Goal: Complete application form

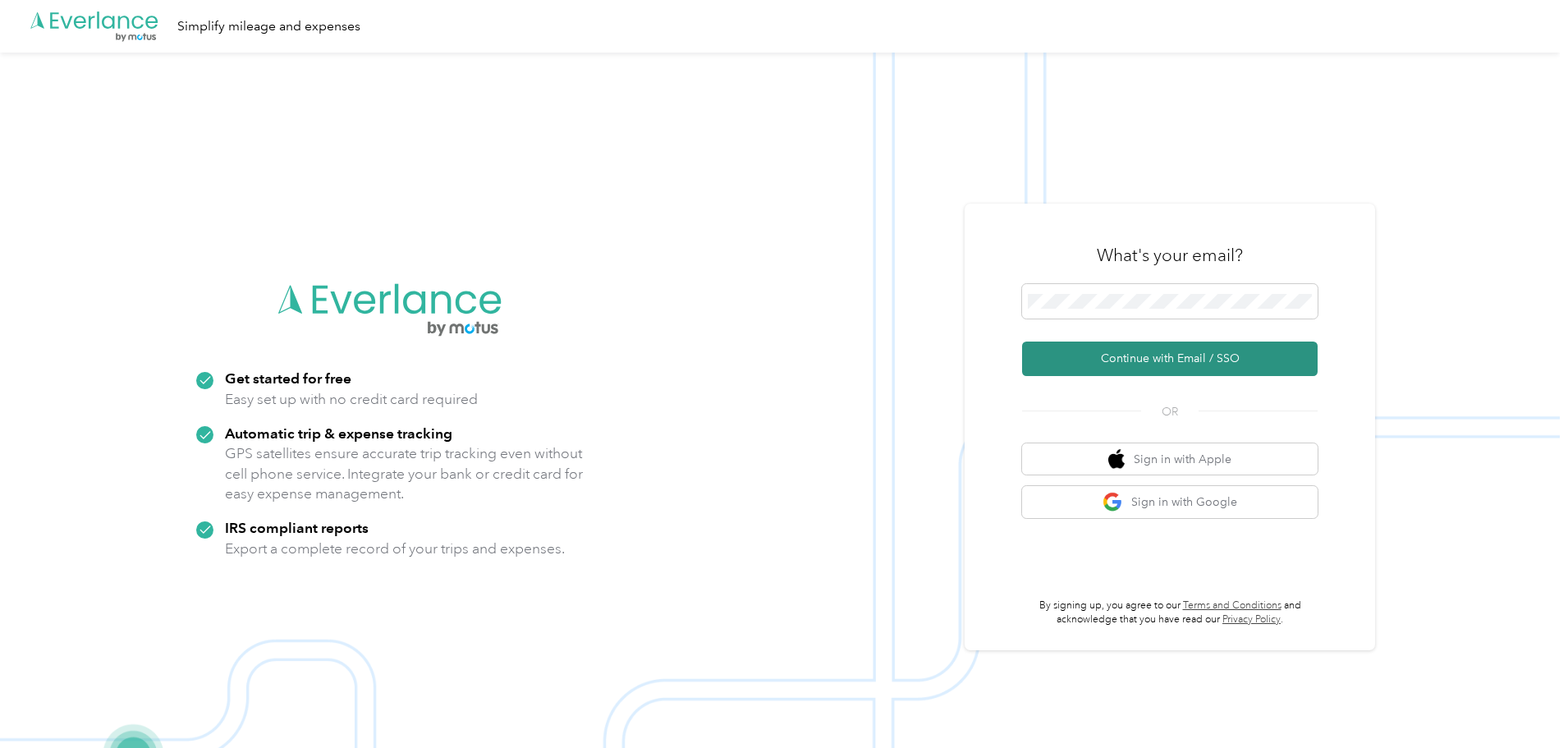
click at [1201, 364] on button "Continue with Email / SSO" at bounding box center [1170, 358] width 296 height 34
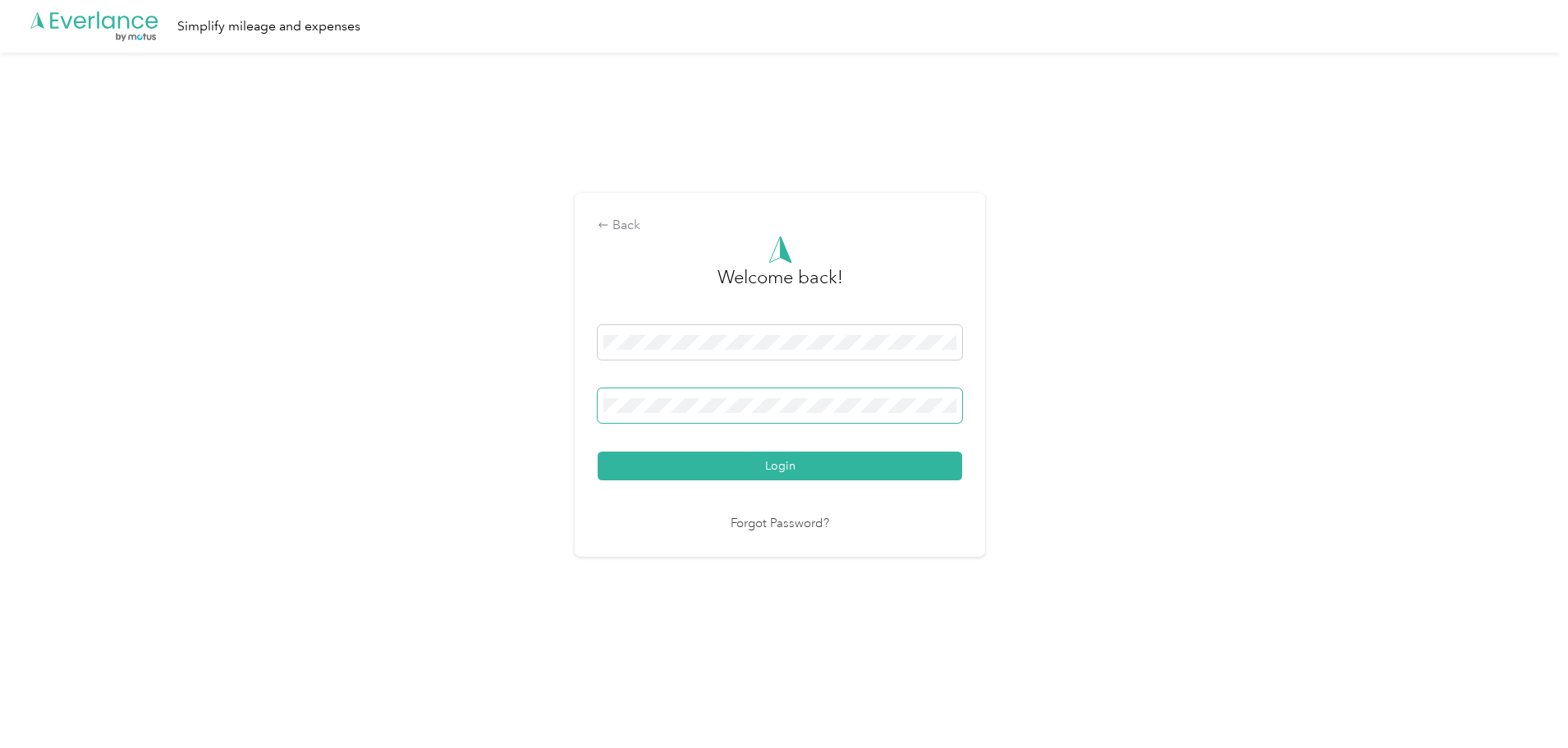
click at [597, 451] on button "Login" at bounding box center [779, 465] width 365 height 29
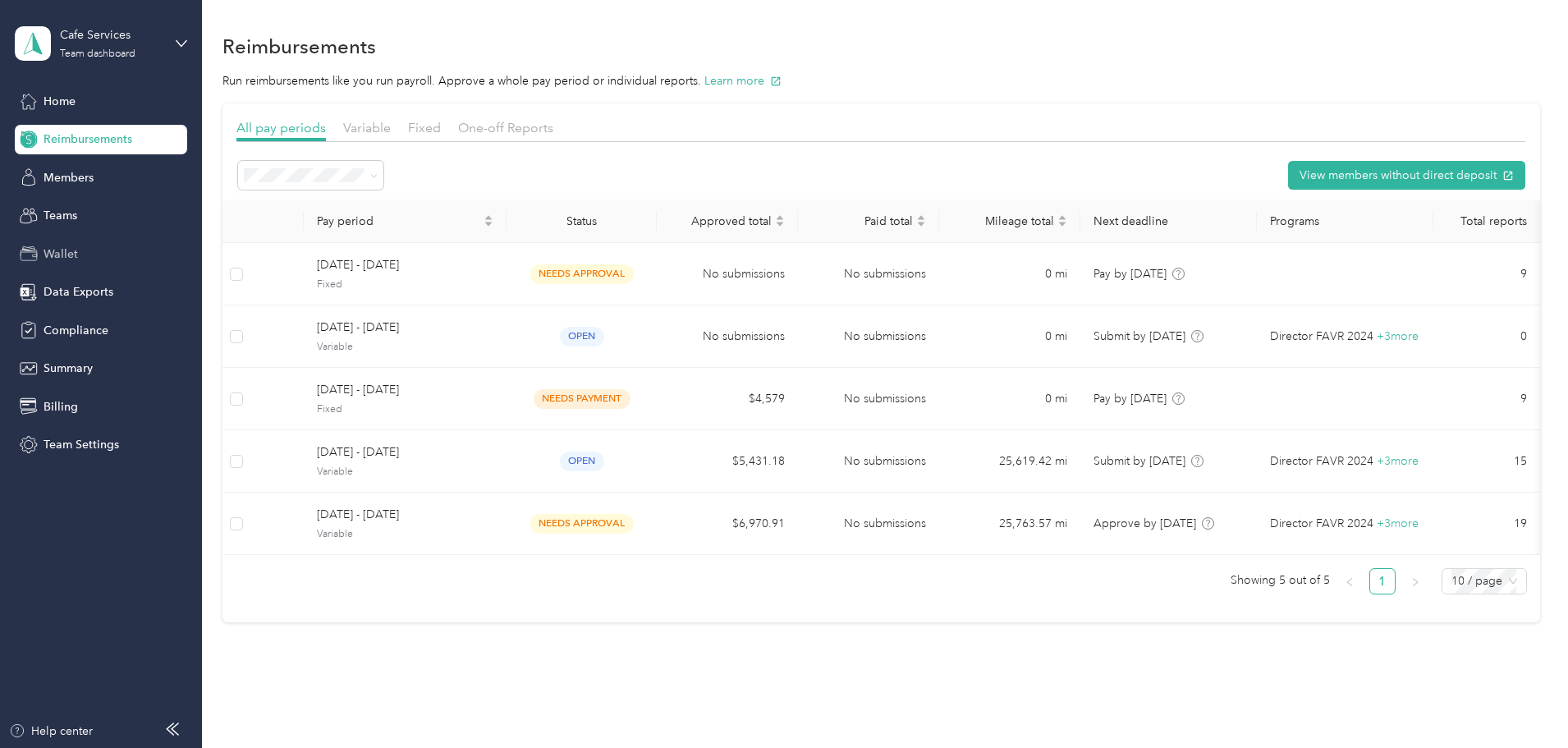
click at [64, 245] on div "Wallet" at bounding box center [101, 253] width 172 height 30
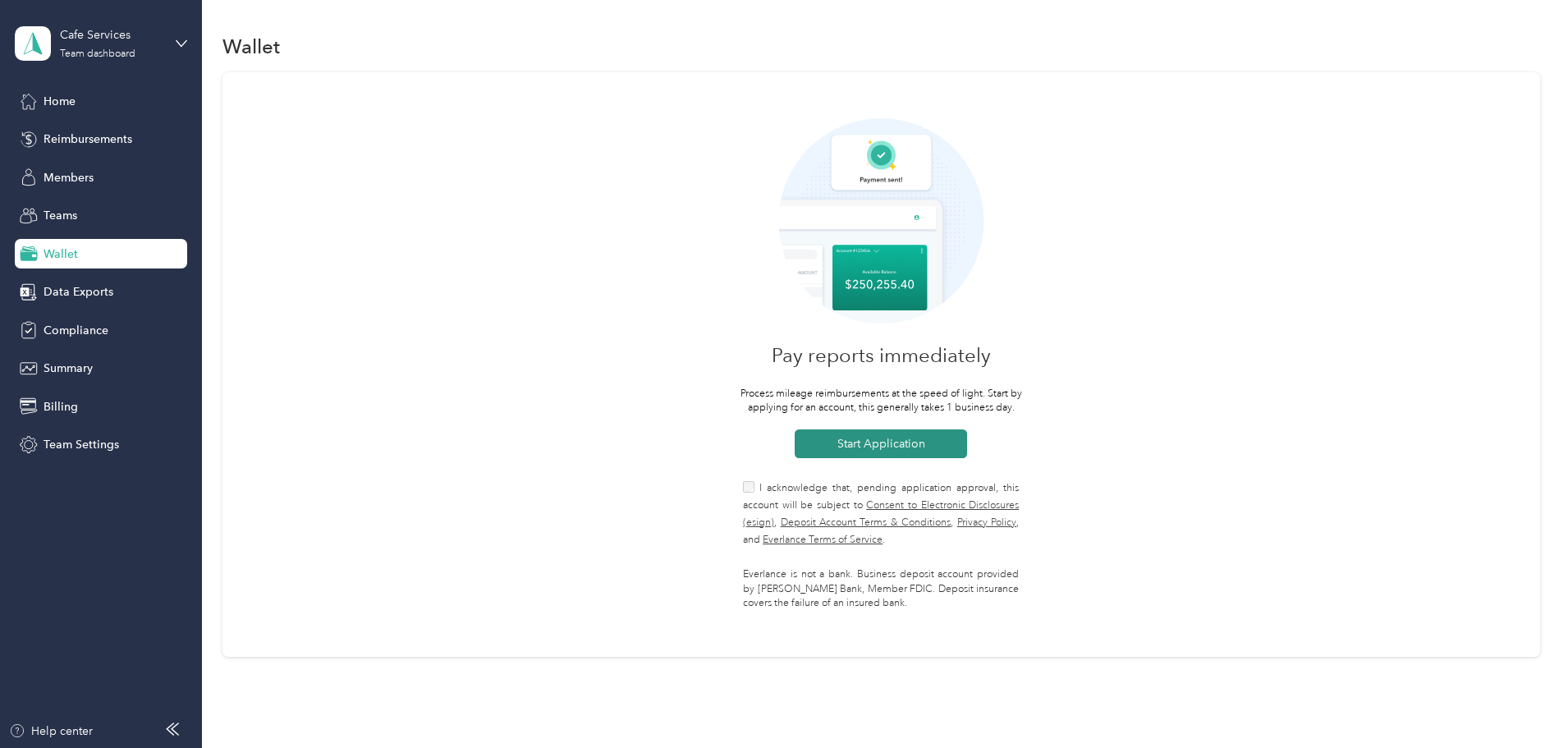
click at [863, 450] on button "Start Application" at bounding box center [880, 444] width 172 height 29
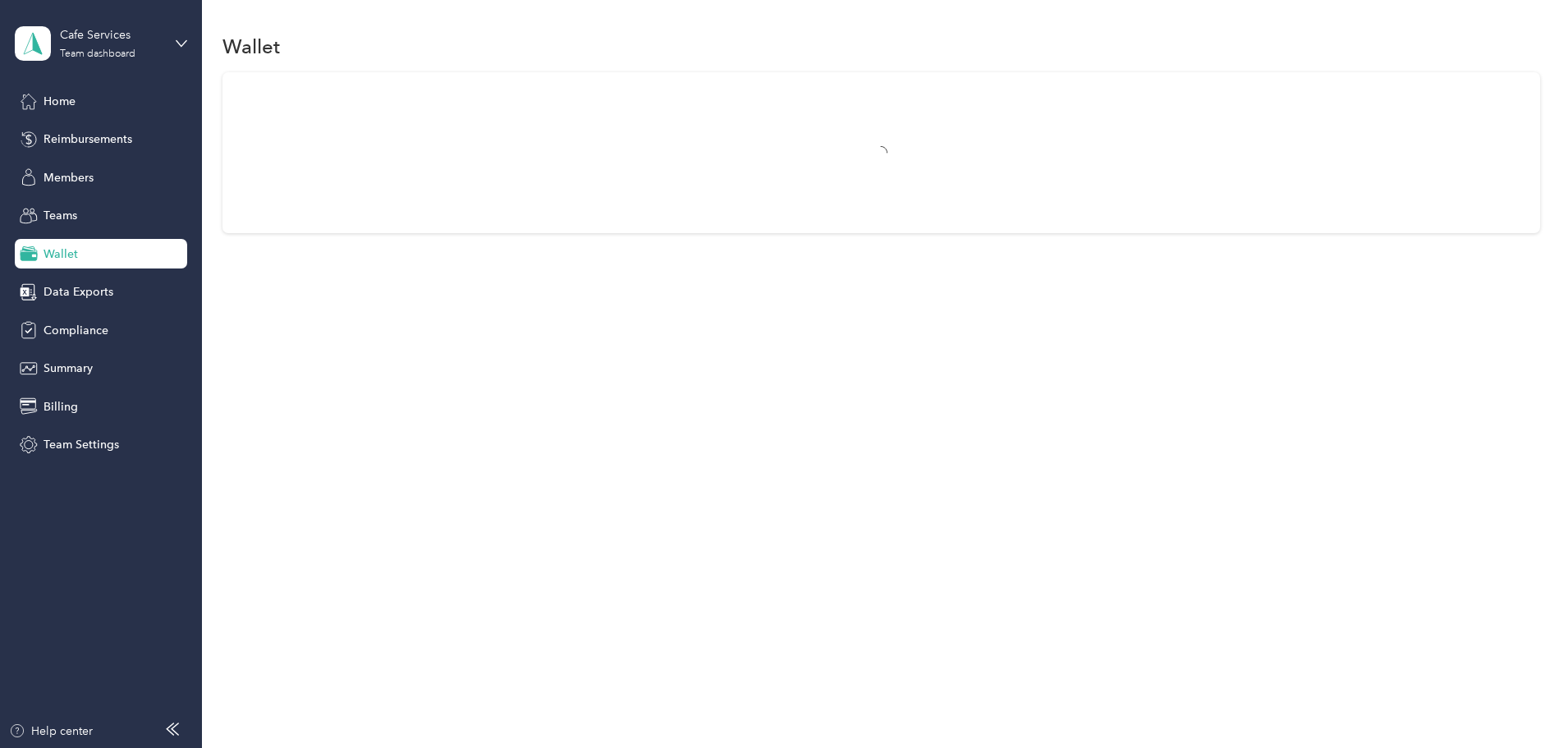
click at [48, 254] on span "Wallet" at bounding box center [60, 253] width 34 height 17
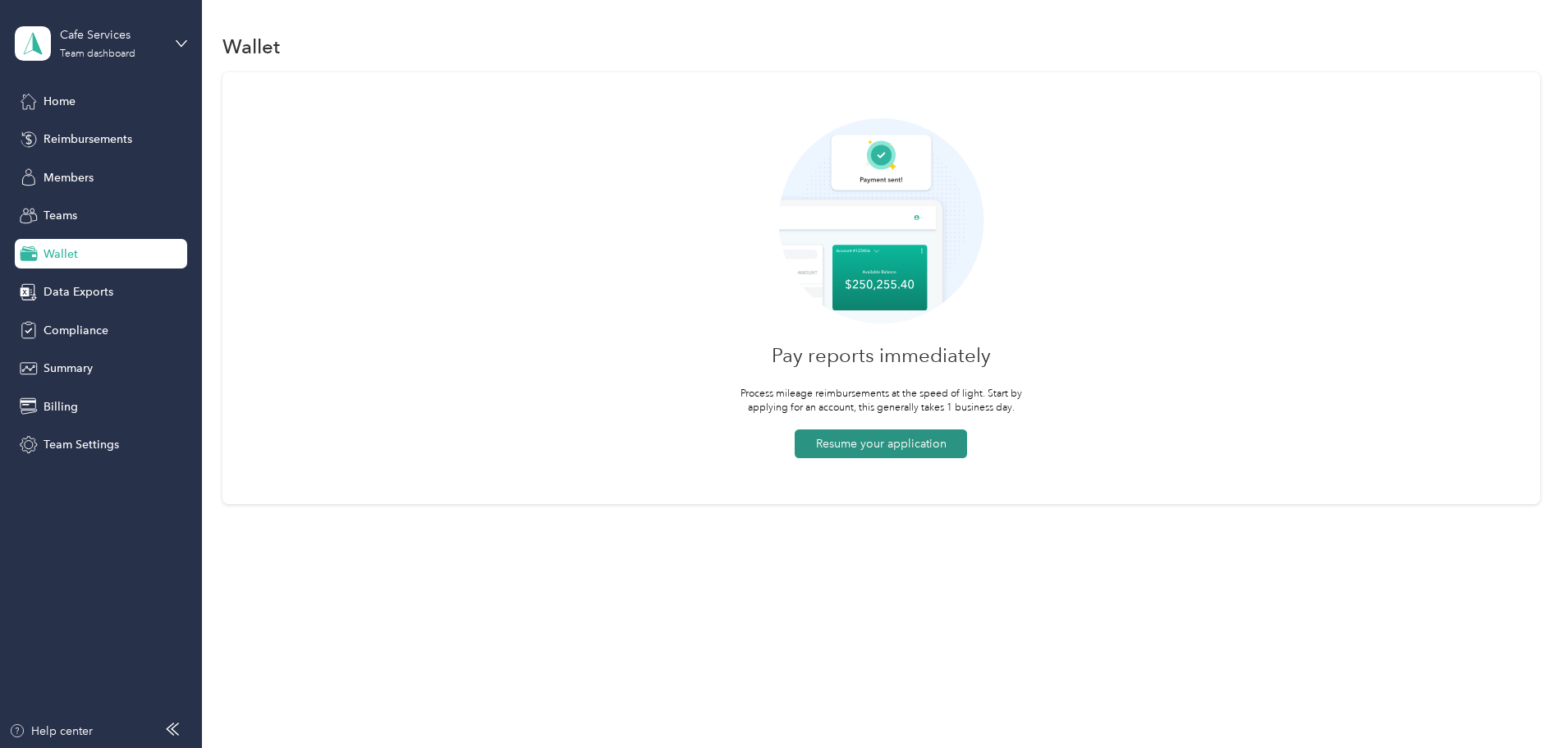
click at [848, 442] on button "Resume your application" at bounding box center [880, 444] width 172 height 29
